Goal: Task Accomplishment & Management: Manage account settings

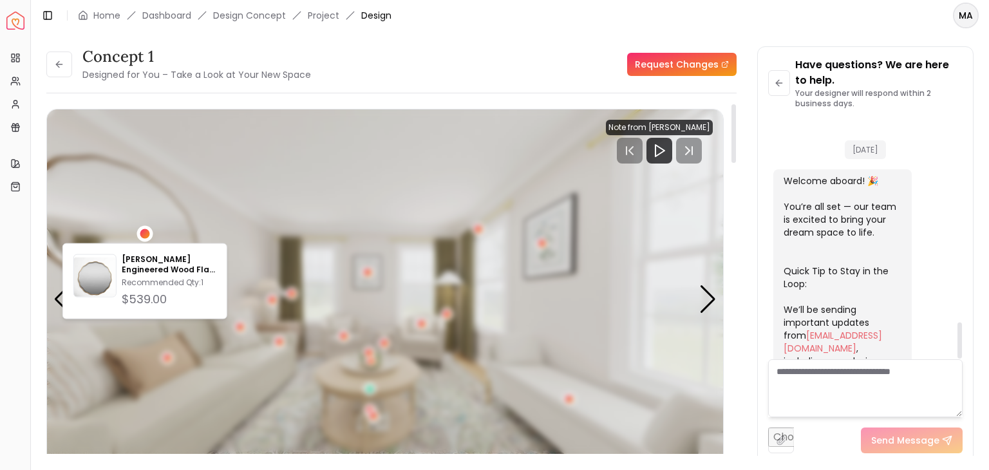
scroll to position [1342, 0]
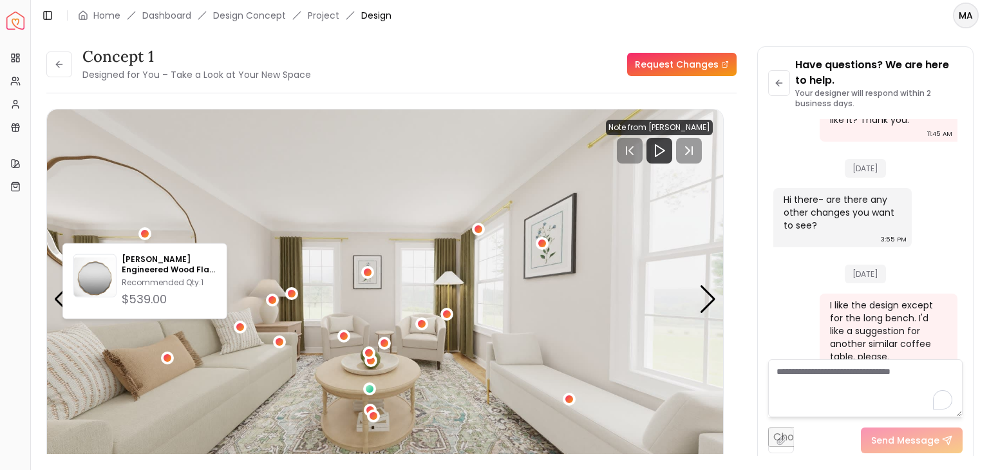
click at [962, 361] on textarea "To enrich screen reader interactions, please activate Accessibility in Grammarl…" at bounding box center [865, 388] width 195 height 58
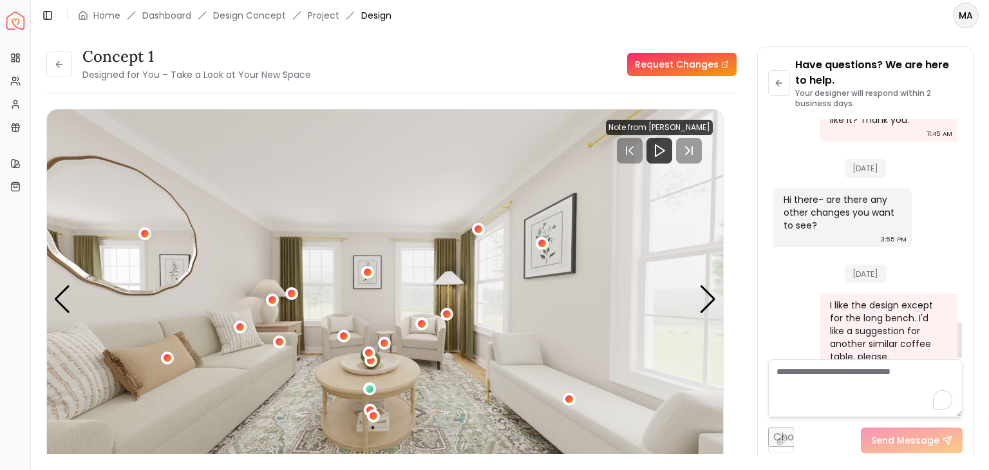
click at [647, 69] on link "Request Changes" at bounding box center [681, 64] width 109 height 23
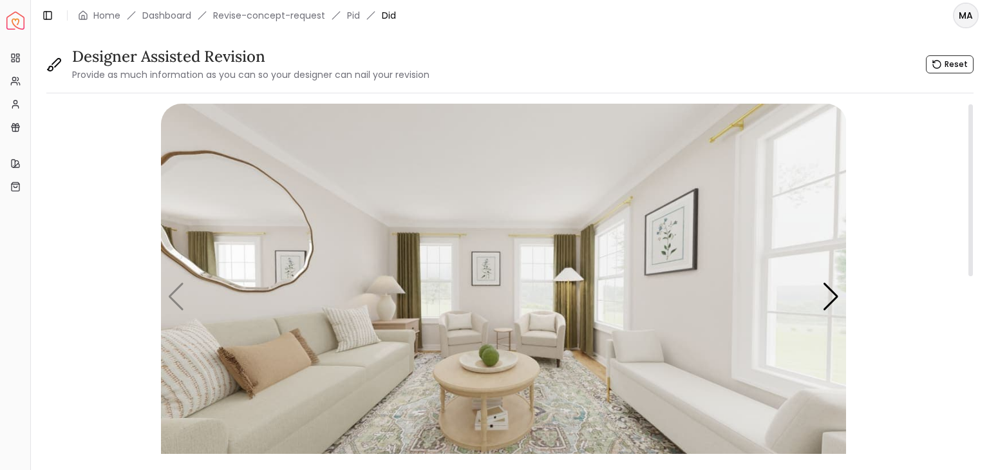
scroll to position [327, 0]
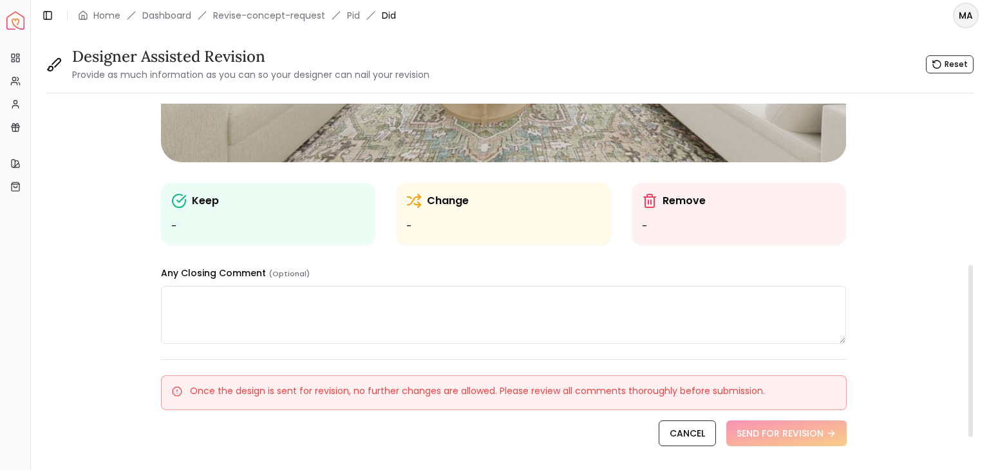
click at [971, 351] on div at bounding box center [970, 284] width 6 height 361
click at [542, 342] on textarea at bounding box center [504, 315] width 686 height 58
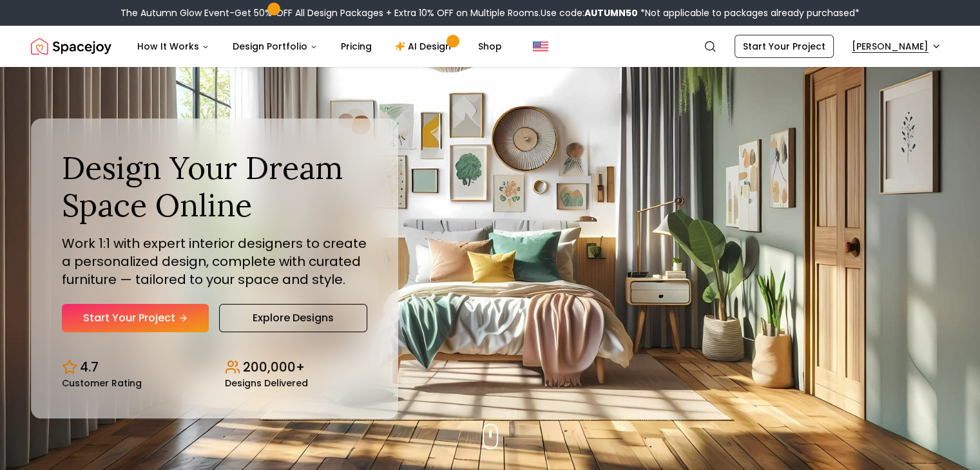
drag, startPoint x: 703, startPoint y: 44, endPoint x: 870, endPoint y: 49, distance: 166.9
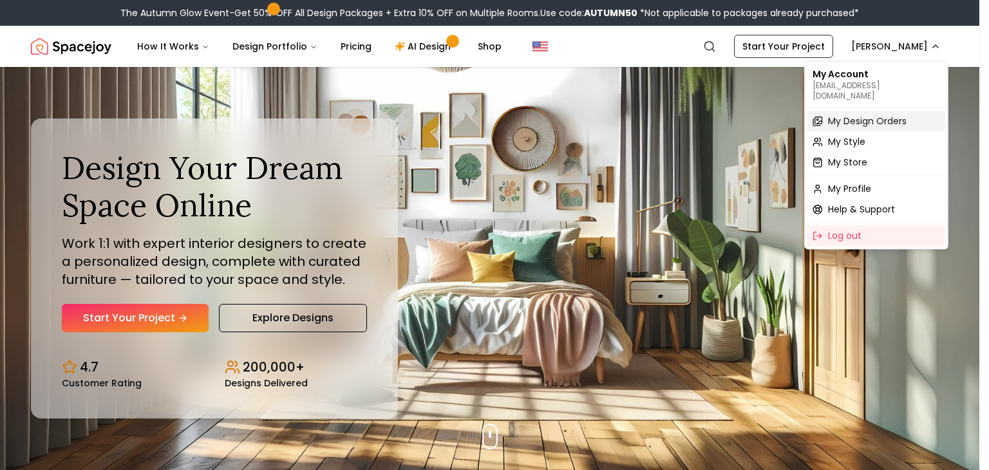
click at [830, 115] on span "My Design Orders" at bounding box center [867, 121] width 79 height 13
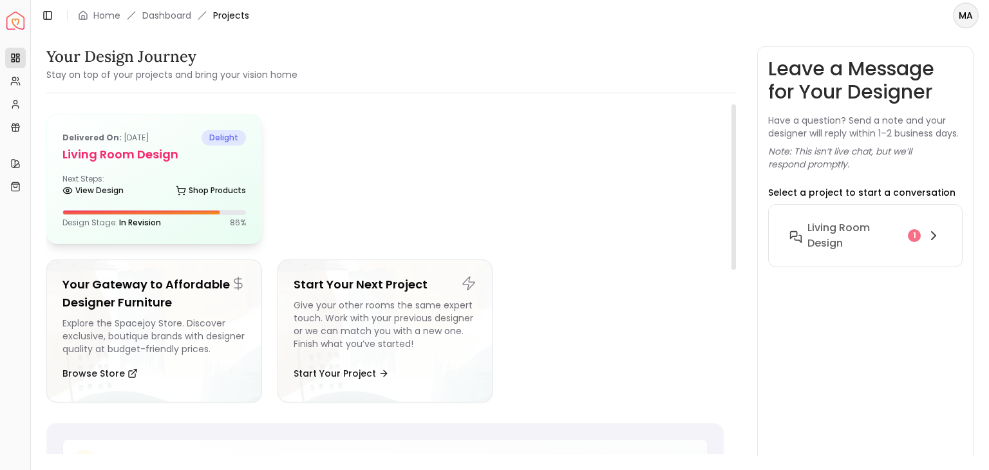
click at [131, 155] on h5 "Living Room design" at bounding box center [154, 155] width 184 height 18
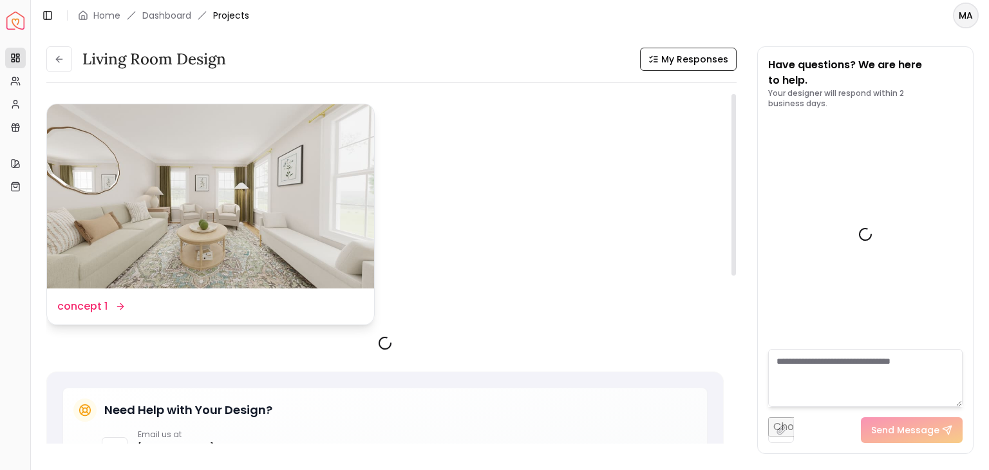
scroll to position [1326, 0]
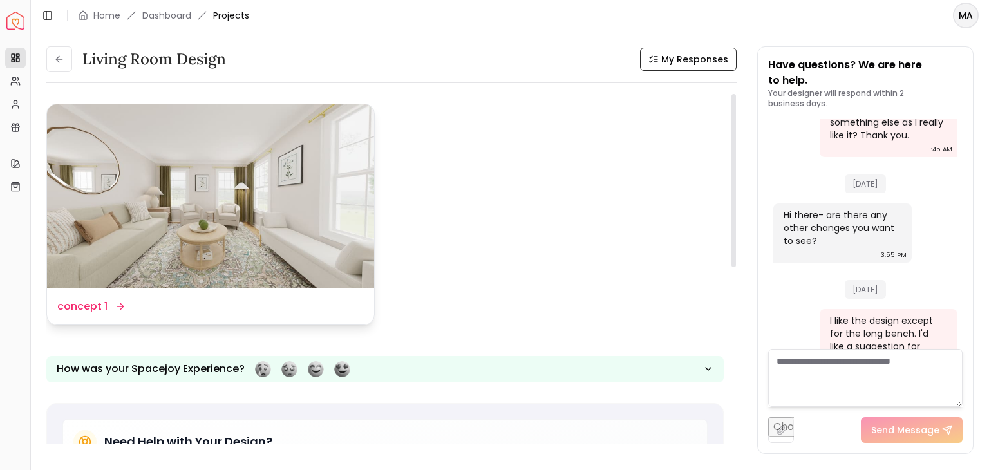
click at [210, 230] on img at bounding box center [210, 196] width 327 height 184
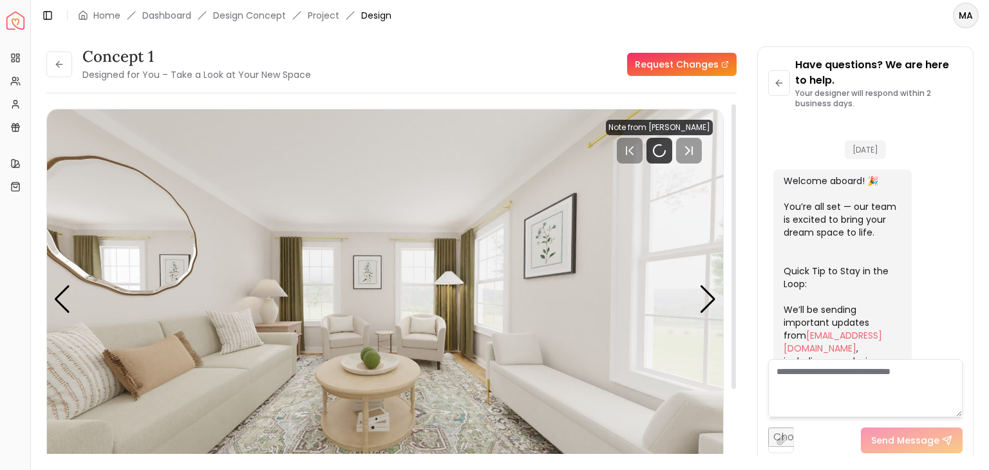
scroll to position [1342, 0]
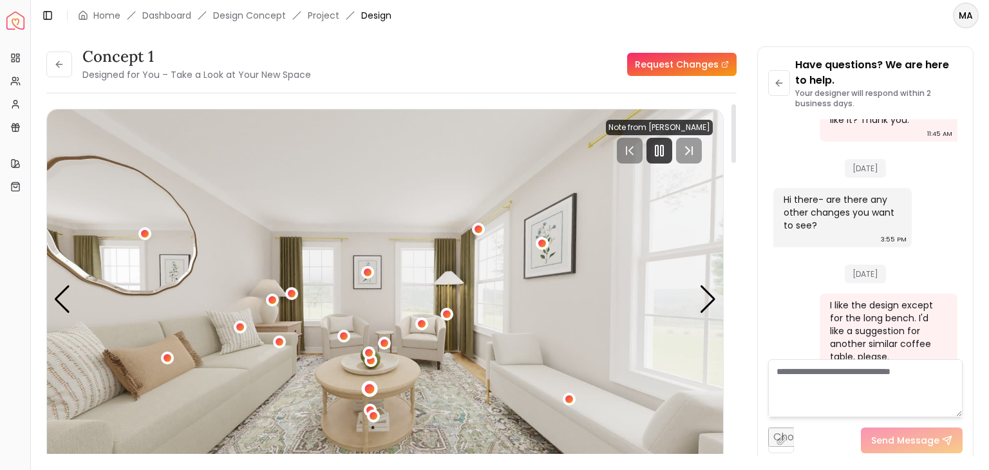
click at [364, 385] on div "1 / 5" at bounding box center [369, 389] width 16 height 16
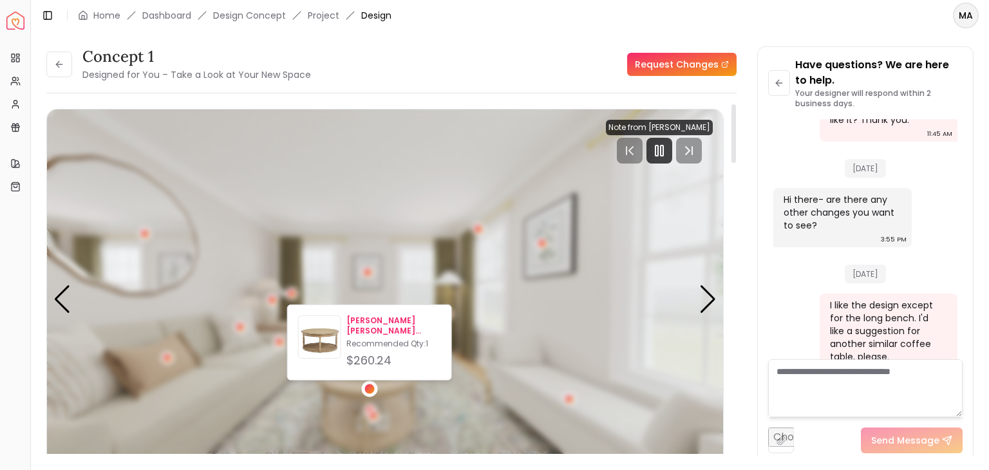
click at [314, 341] on img at bounding box center [320, 340] width 42 height 42
